Goal: Find specific page/section: Find specific page/section

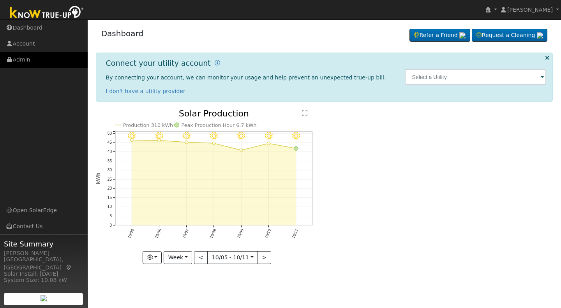
click at [21, 58] on link "Admin" at bounding box center [44, 60] width 88 height 16
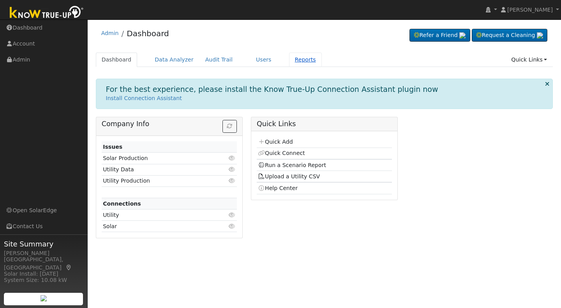
click at [289, 61] on link "Reports" at bounding box center [305, 60] width 33 height 14
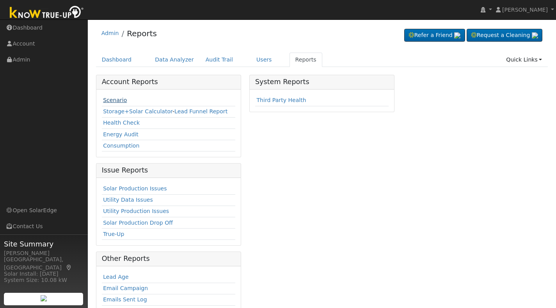
click at [114, 97] on link "Scenario" at bounding box center [115, 100] width 24 height 6
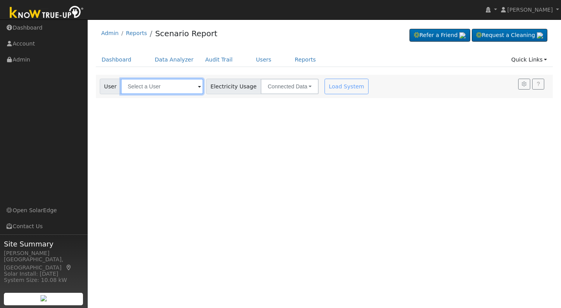
click at [194, 88] on input "text" at bounding box center [162, 87] width 83 height 16
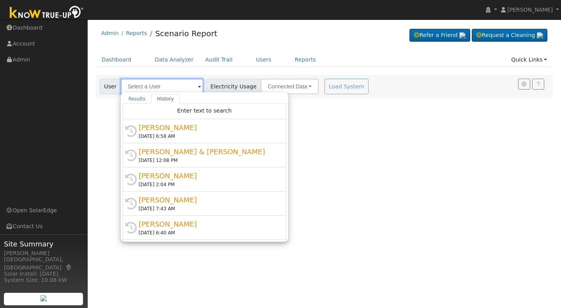
click at [132, 89] on input "text" at bounding box center [162, 87] width 83 height 16
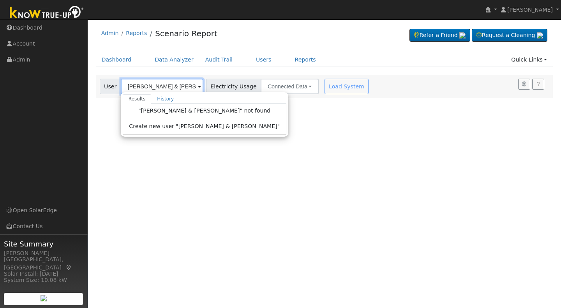
type input "Becky & Fred"
